Goal: Entertainment & Leisure: Consume media (video, audio)

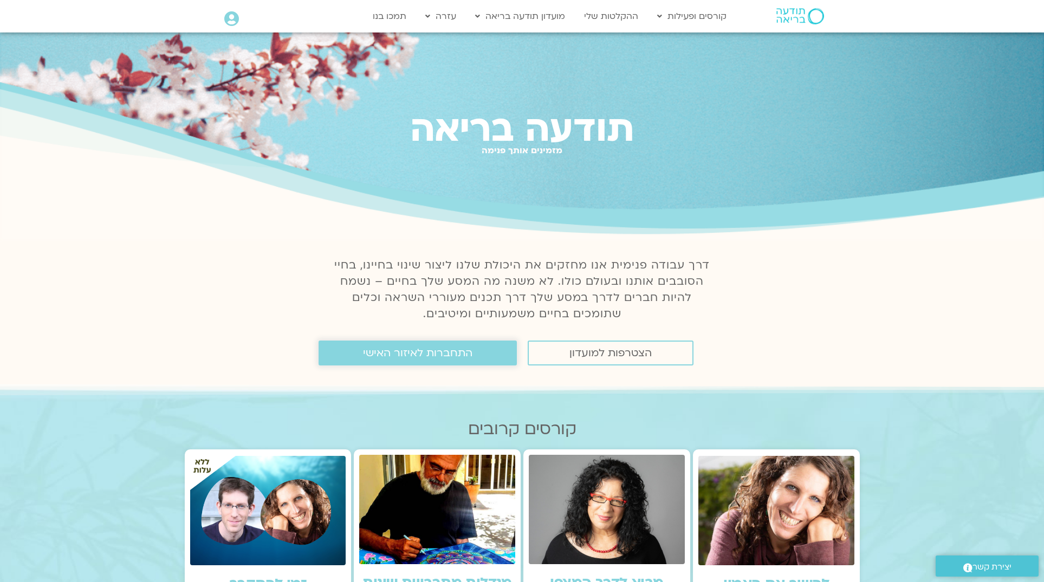
click at [419, 349] on span "התחברות לאיזור האישי" at bounding box center [417, 353] width 109 height 12
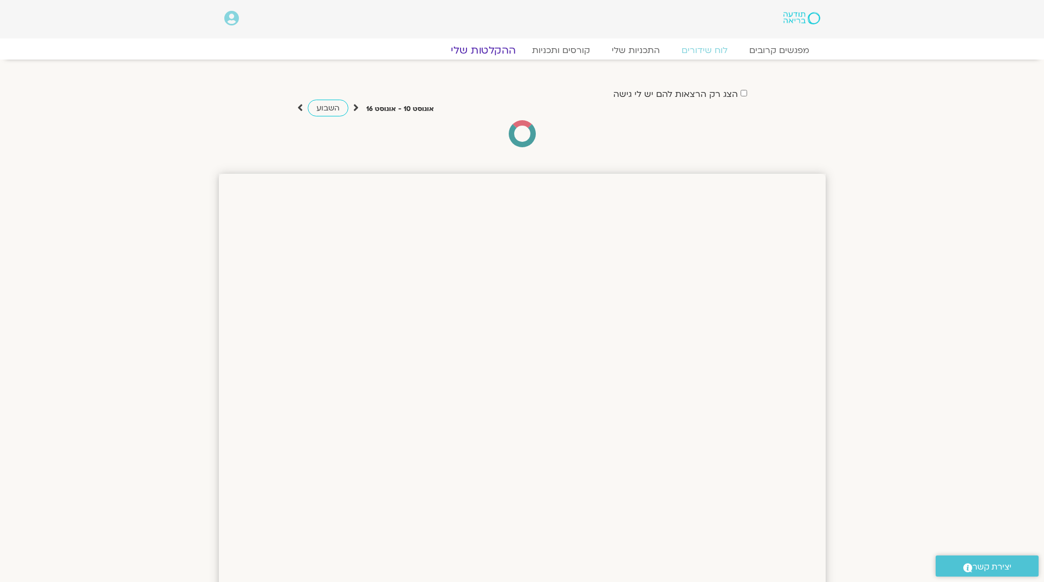
click at [477, 50] on link "ההקלטות שלי" at bounding box center [483, 50] width 91 height 13
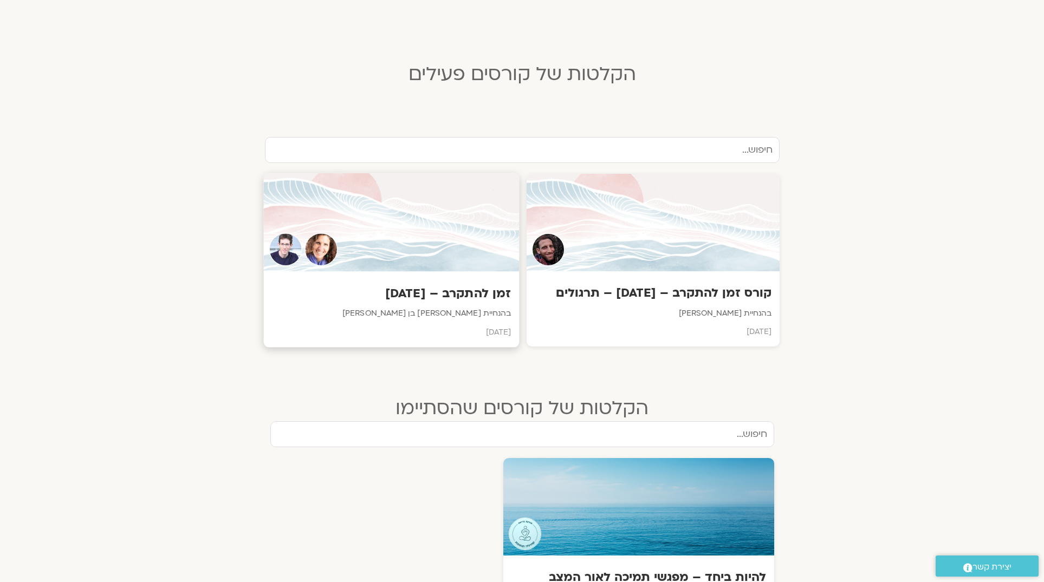
scroll to position [254, 0]
click at [453, 292] on h3 "זמן להתקרב – [DATE]" at bounding box center [390, 293] width 239 height 17
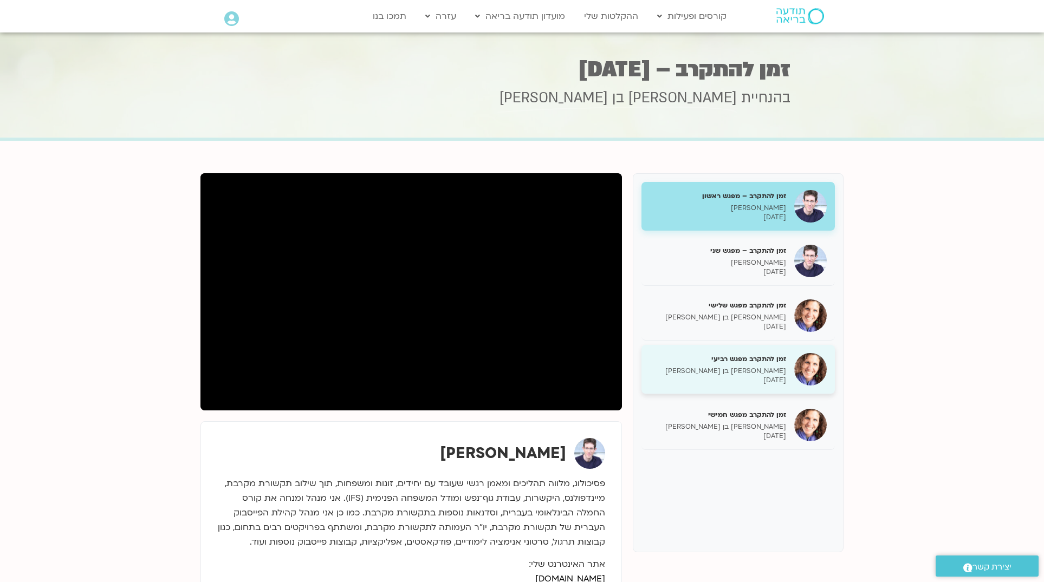
click at [746, 358] on h5 "זמן להתקרב מפגש רביעי" at bounding box center [717, 359] width 136 height 10
